Goal: Task Accomplishment & Management: Manage account settings

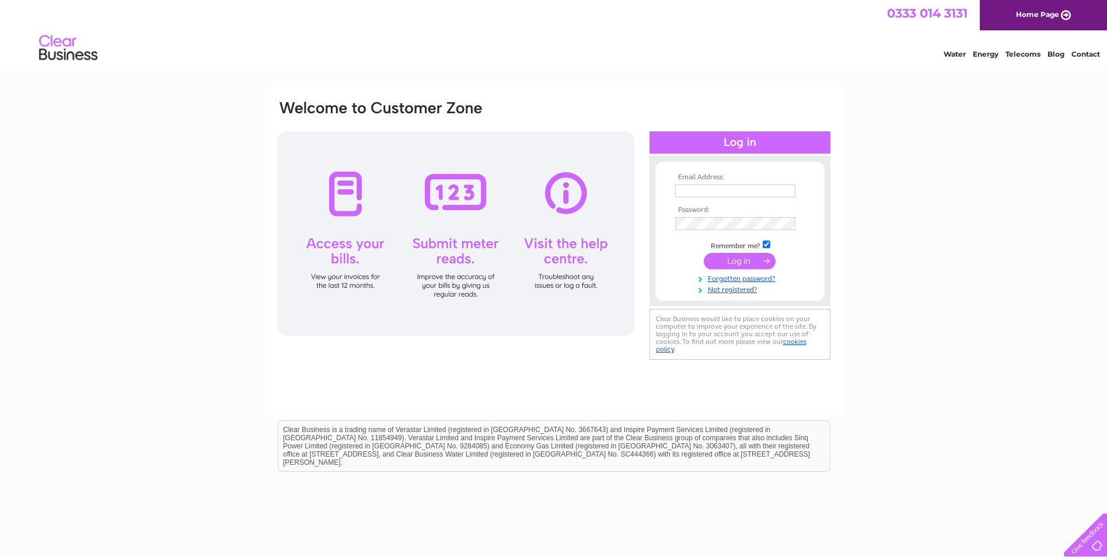
type input "oliver@stourtoncaundle.co.uk"
click at [745, 260] on input "submit" at bounding box center [740, 261] width 72 height 16
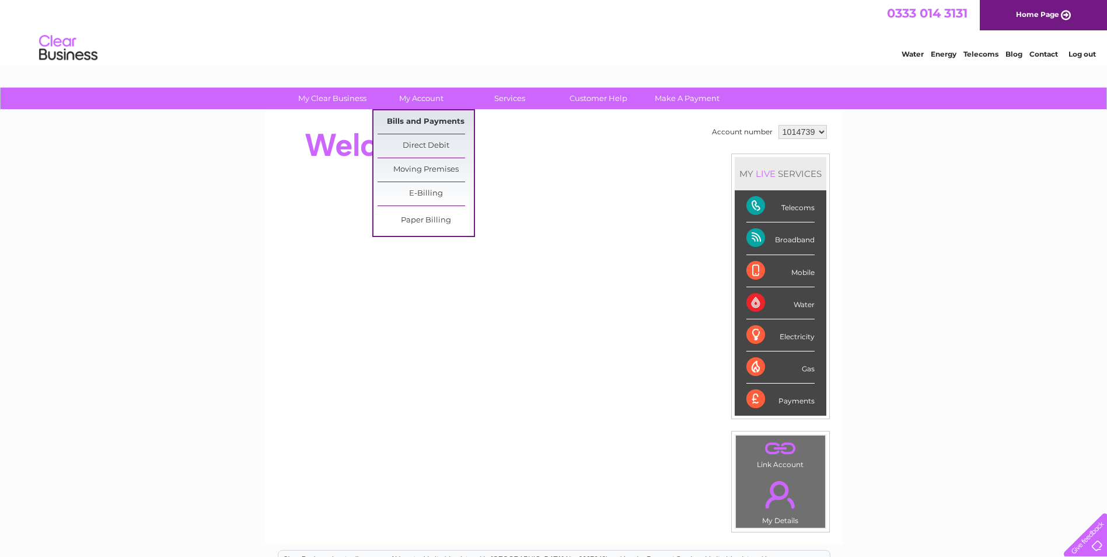
click at [431, 117] on link "Bills and Payments" at bounding box center [426, 121] width 96 height 23
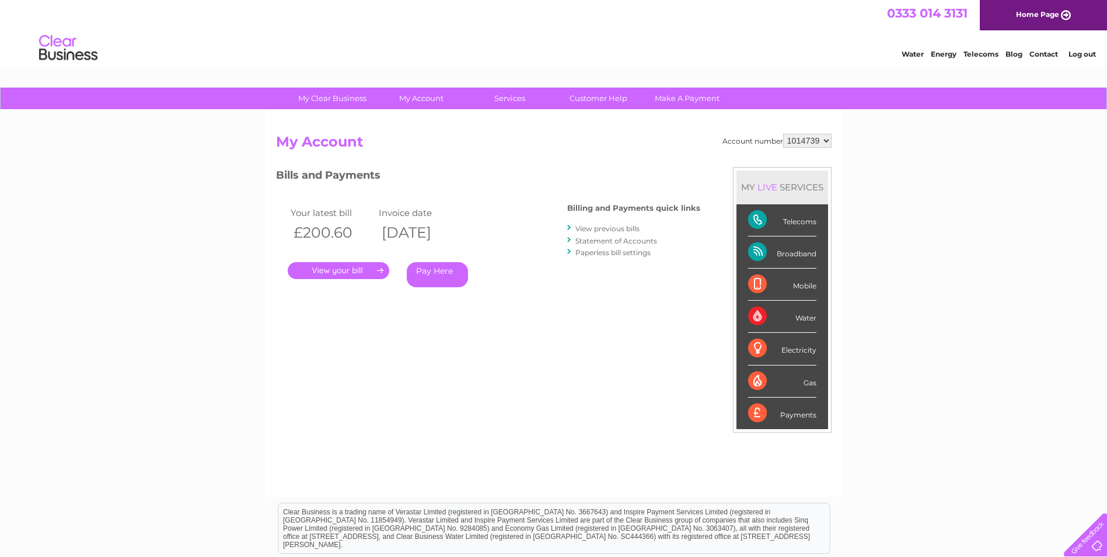
click at [339, 268] on link "." at bounding box center [339, 270] width 102 height 17
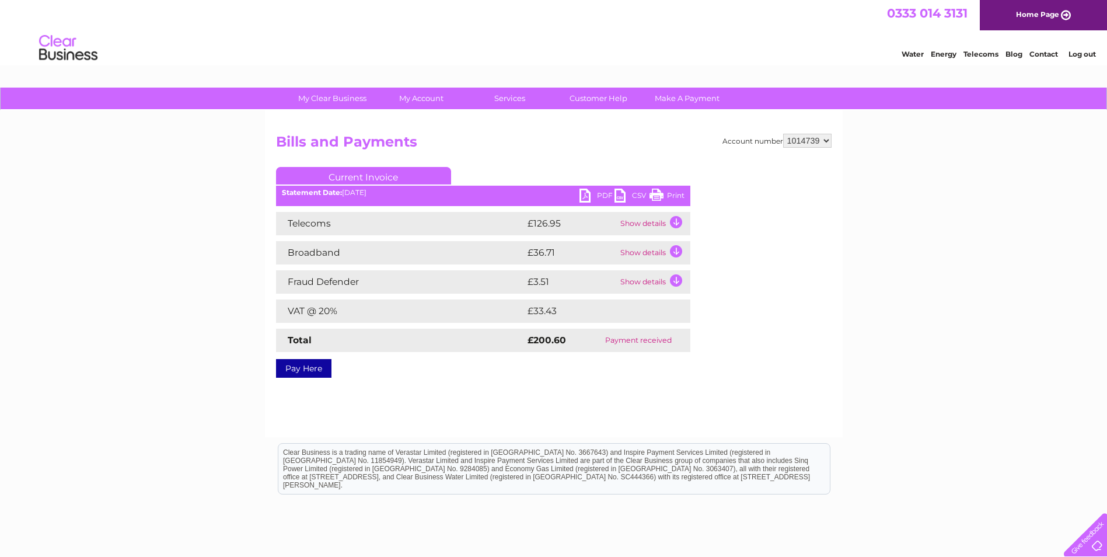
click at [592, 193] on link "PDF" at bounding box center [596, 196] width 35 height 17
